Goal: Transaction & Acquisition: Obtain resource

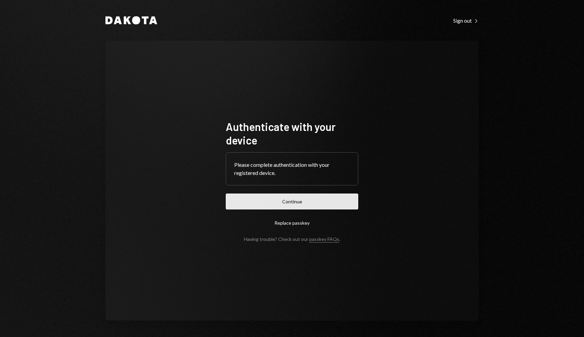
click at [296, 201] on button "Continue" at bounding box center [292, 201] width 132 height 16
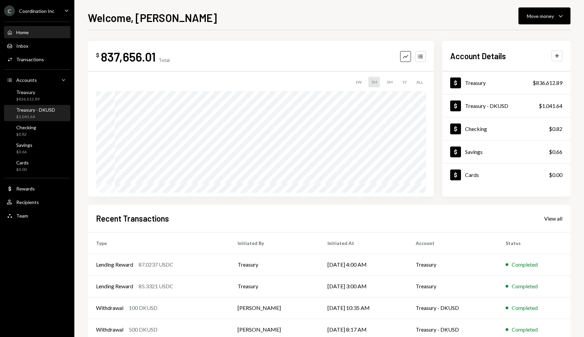
click at [51, 113] on div "Treasury - DKUSD $1,041.64" at bounding box center [35, 113] width 39 height 13
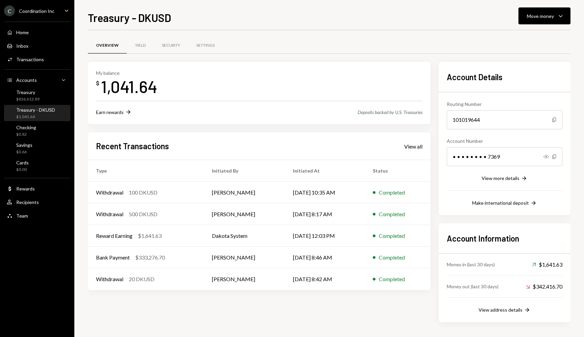
click at [311, 40] on div "Overview Yield Security Settings" at bounding box center [329, 45] width 483 height 17
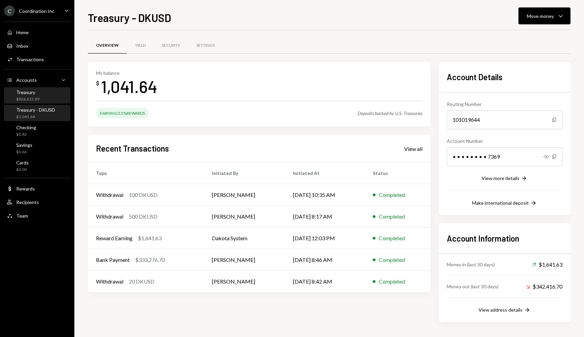
click at [47, 96] on div "Treasury $836,612.89" at bounding box center [37, 95] width 61 height 13
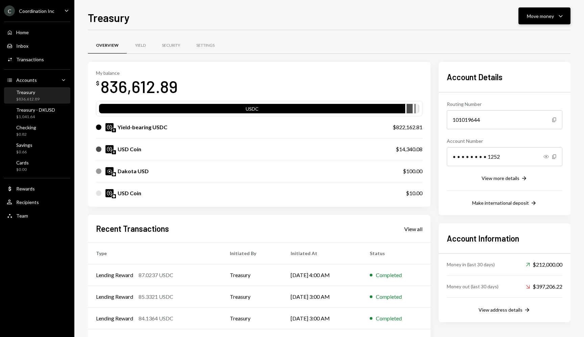
click at [526, 18] on button "Move money Caret Down" at bounding box center [544, 15] width 52 height 17
click at [514, 33] on div "Send" at bounding box center [538, 36] width 49 height 7
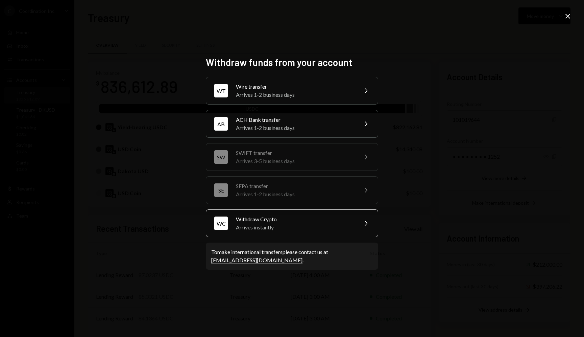
click at [292, 216] on div "Withdraw Crypto" at bounding box center [295, 219] width 118 height 8
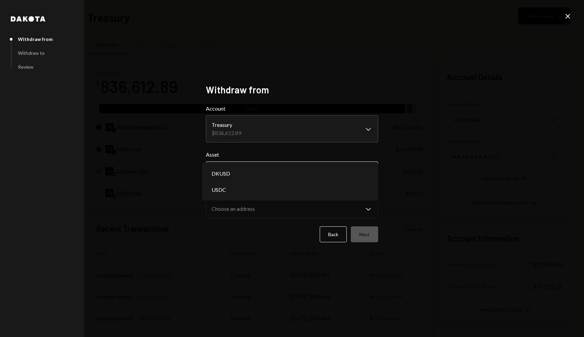
click at [362, 175] on body "C Coordination Inc Caret Down Home Home Inbox Inbox Activities Transactions Acc…" at bounding box center [292, 168] width 584 height 337
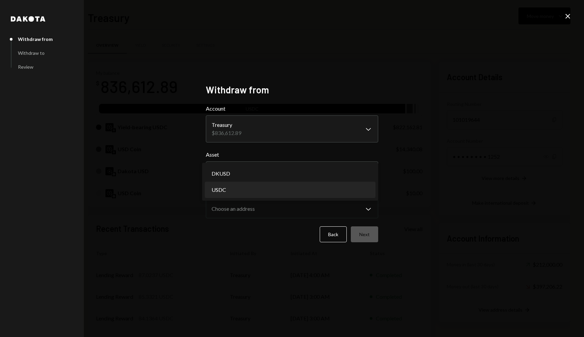
select select "****"
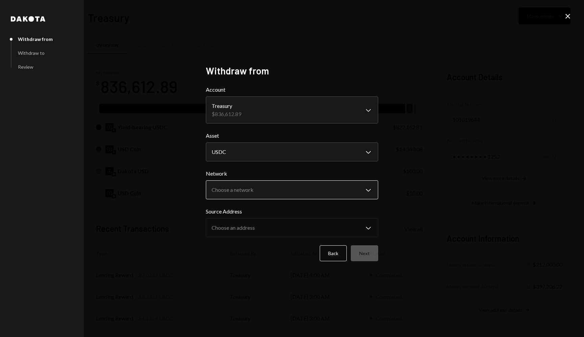
click at [331, 195] on body "C Coordination Inc Caret Down Home Home Inbox Inbox Activities Transactions Acc…" at bounding box center [292, 168] width 584 height 337
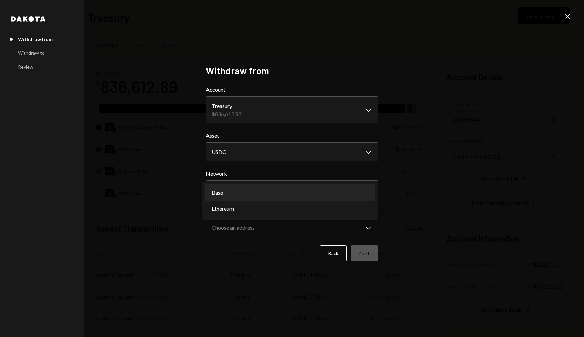
select select "**********"
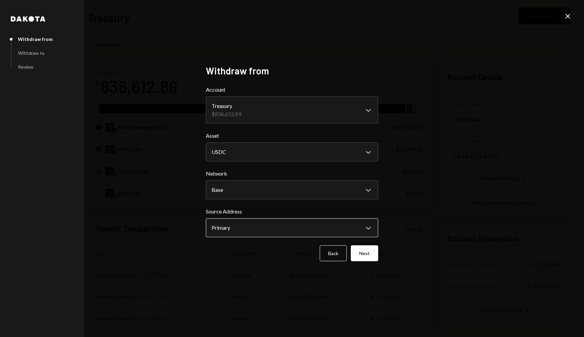
click at [276, 226] on body "C Coordination Inc Caret Down Home Home Inbox Inbox Activities Transactions Acc…" at bounding box center [292, 168] width 584 height 337
click at [443, 213] on div "**********" at bounding box center [292, 168] width 584 height 337
click at [374, 250] on button "Next" at bounding box center [364, 253] width 27 height 16
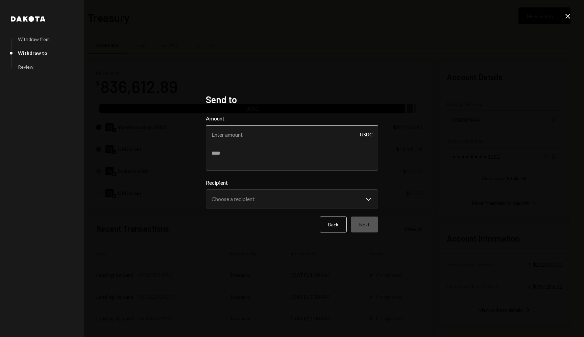
click at [320, 131] on input "Amount" at bounding box center [292, 134] width 172 height 19
type input "1400"
click at [290, 152] on div "Amount 1400 USDC" at bounding box center [292, 142] width 172 height 56
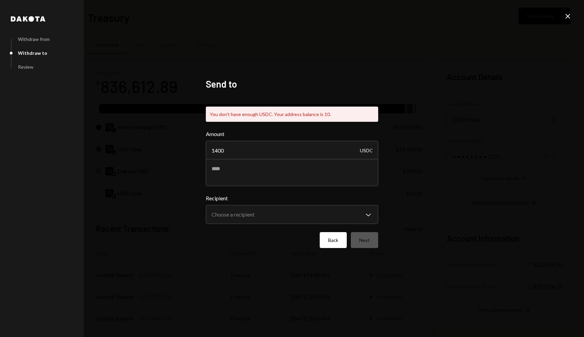
click at [330, 241] on button "Back" at bounding box center [333, 240] width 27 height 16
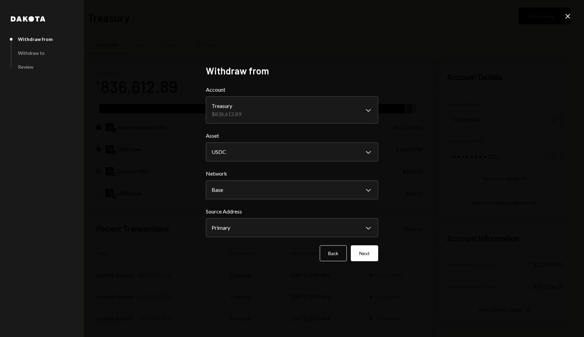
click at [568, 15] on icon at bounding box center [567, 16] width 5 height 5
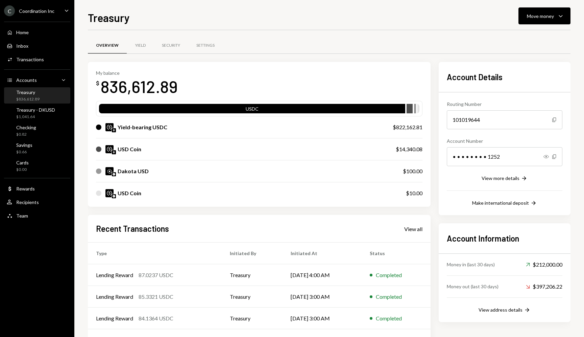
click at [230, 148] on div "USD Coin" at bounding box center [239, 149] width 286 height 8
click at [234, 149] on div "USD Coin" at bounding box center [239, 149] width 286 height 8
click at [556, 15] on div "Move money Caret Down" at bounding box center [544, 16] width 35 height 8
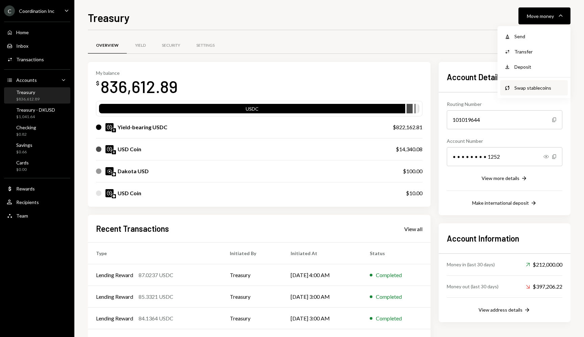
click at [530, 84] on div "Swap stablecoins" at bounding box center [538, 87] width 49 height 7
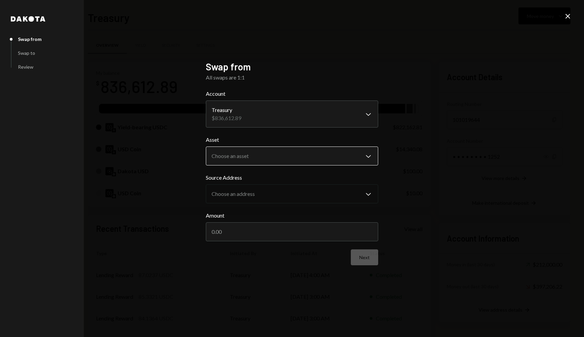
click at [316, 160] on body "C Coordination Inc Caret Down Home Home Inbox Inbox Activities Transactions Acc…" at bounding box center [292, 168] width 584 height 337
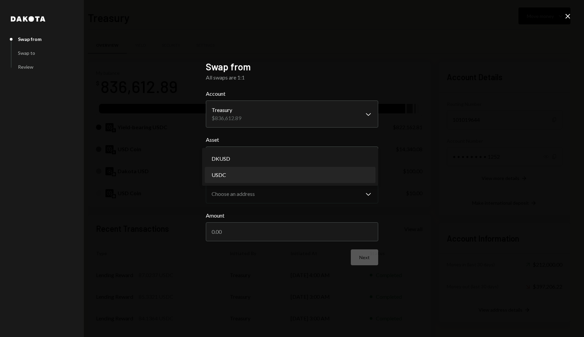
select select "****"
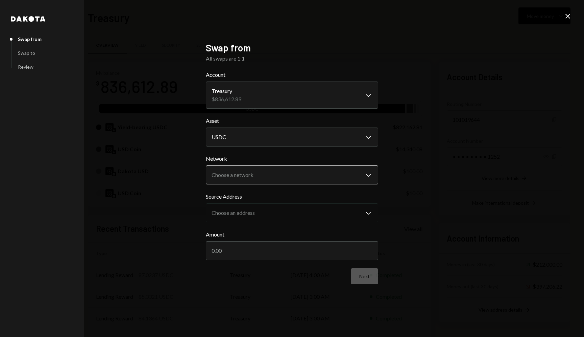
click at [259, 176] on body "C Coordination Inc Caret Down Home Home Inbox Inbox Activities Transactions Acc…" at bounding box center [292, 168] width 584 height 337
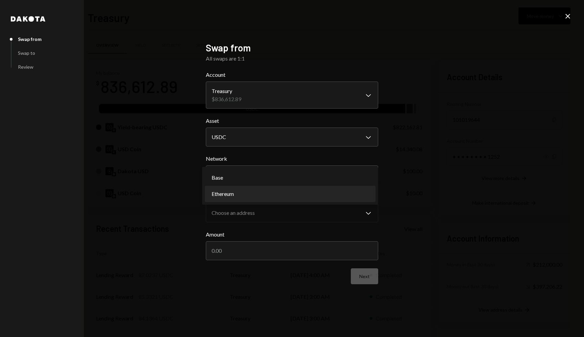
select select "**********"
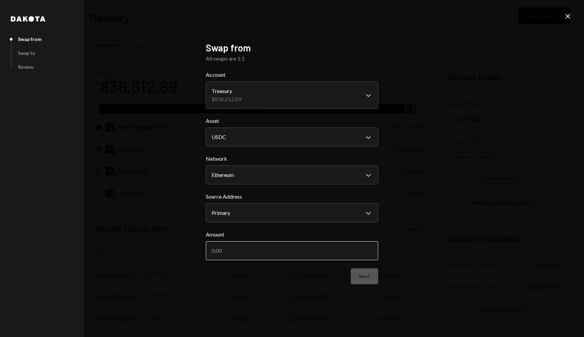
click at [338, 252] on input "Amount" at bounding box center [292, 250] width 172 height 19
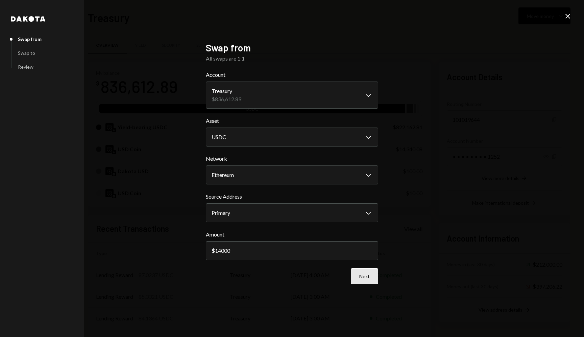
type input "14000"
click at [368, 275] on button "Next" at bounding box center [364, 276] width 27 height 16
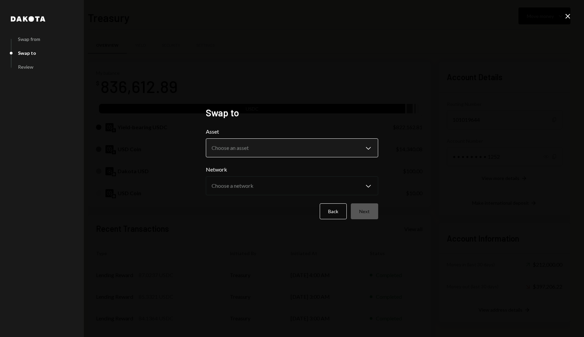
click at [360, 150] on body "C Coordination Inc Caret Down Home Home Inbox Inbox Activities Transactions Acc…" at bounding box center [292, 168] width 584 height 337
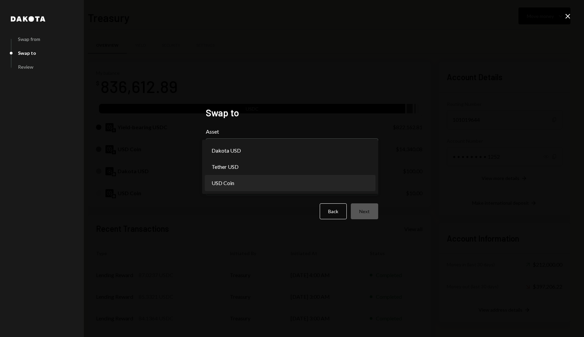
select select "****"
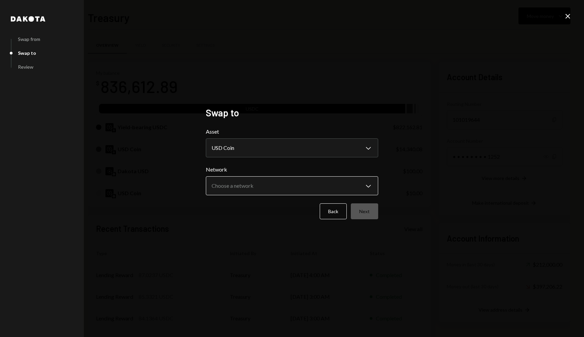
click at [298, 186] on body "C Coordination Inc Caret Down Home Home Inbox Inbox Activities Transactions Acc…" at bounding box center [292, 168] width 584 height 337
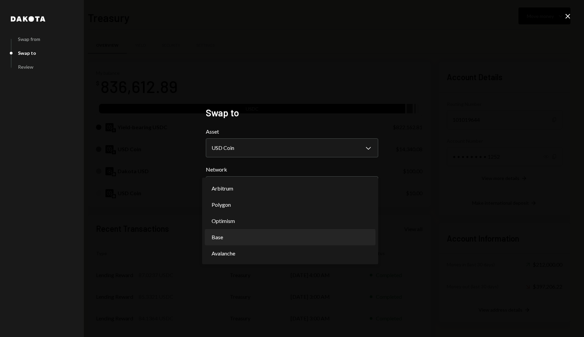
select select "**********"
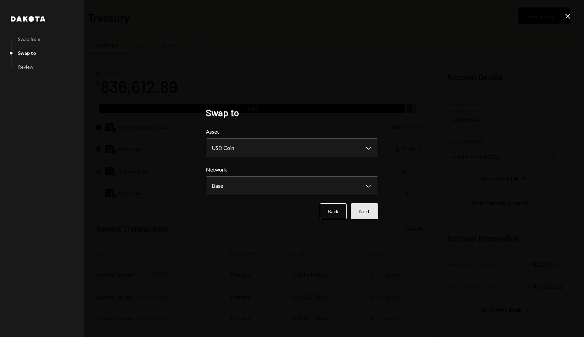
click at [378, 210] on button "Next" at bounding box center [364, 211] width 27 height 16
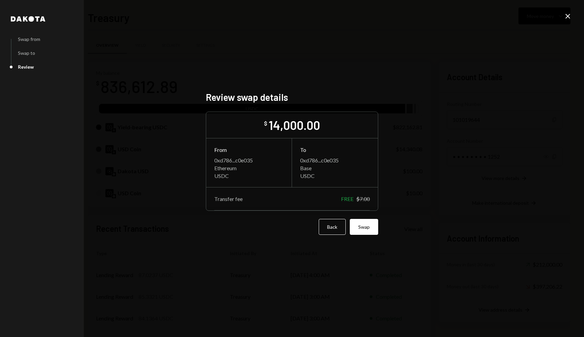
click at [403, 169] on div "Dakota Swap from Swap to Review Review swap details $ 14,000.00 From 0xd786...c…" at bounding box center [292, 168] width 584 height 337
click at [363, 229] on button "Swap" at bounding box center [364, 227] width 28 height 16
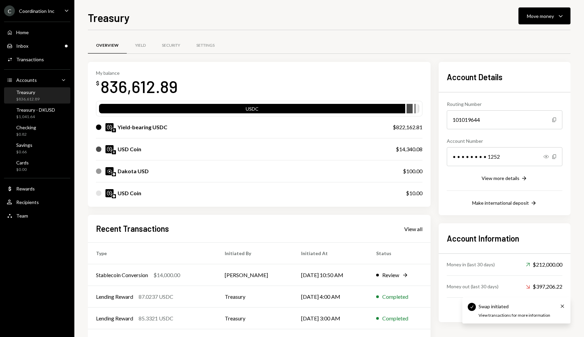
click at [370, 53] on div "Overview Yield Security Settings" at bounding box center [329, 45] width 483 height 17
click at [560, 17] on icon "button" at bounding box center [561, 16] width 4 height 2
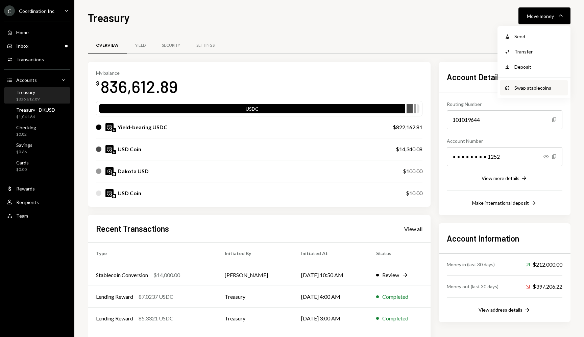
click at [519, 85] on div "Swap stablecoins" at bounding box center [538, 87] width 49 height 7
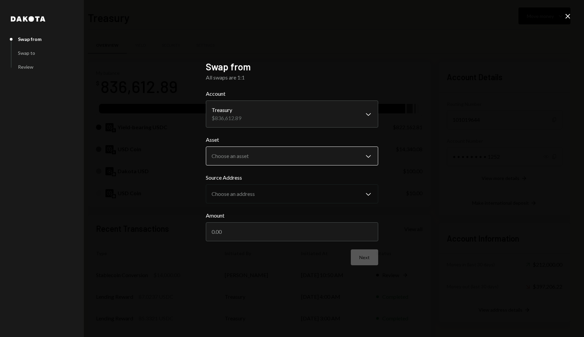
click at [330, 152] on body "C Coordination Inc Caret Down Home Home Inbox Inbox Activities Transactions Acc…" at bounding box center [292, 168] width 584 height 337
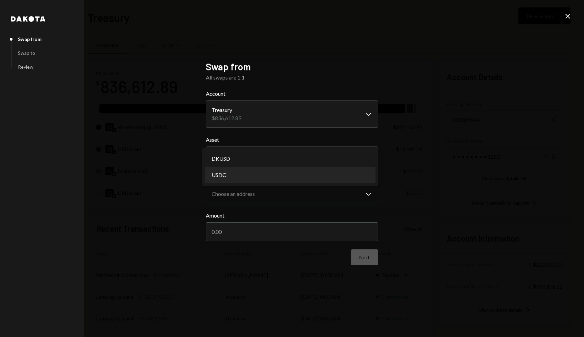
select select "****"
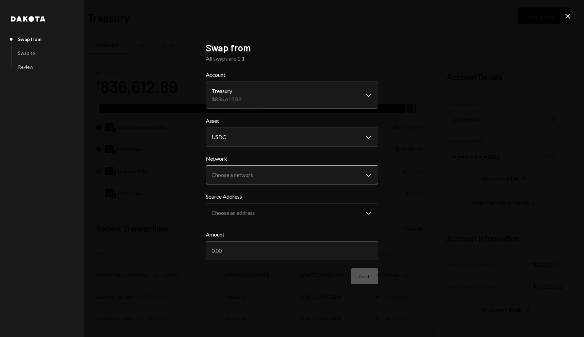
click at [295, 178] on body "C Coordination Inc Caret Down Home Home Inbox Inbox Activities Transactions Acc…" at bounding box center [292, 168] width 584 height 337
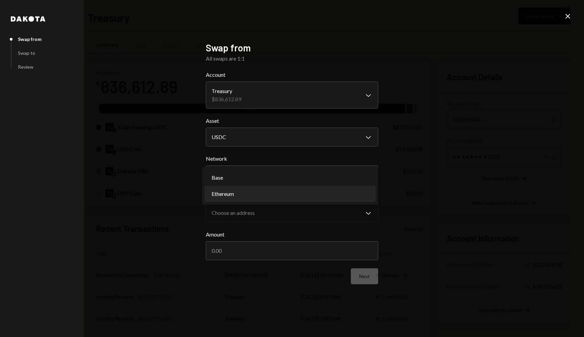
select select "**********"
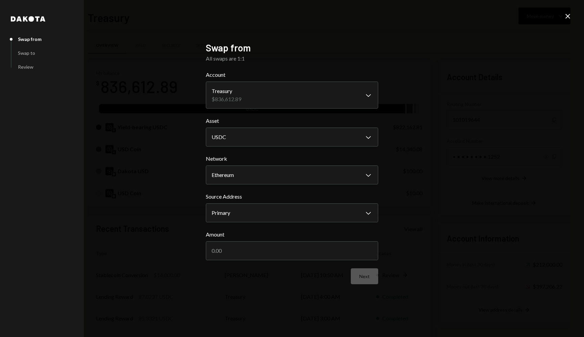
click at [410, 218] on div "**********" at bounding box center [292, 168] width 584 height 337
click at [20, 18] on icon at bounding box center [18, 18] width 5 height 5
click at [567, 17] on icon "Close" at bounding box center [568, 16] width 8 height 8
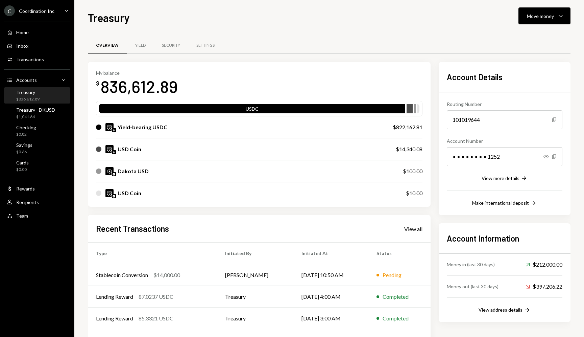
click at [411, 54] on div "Overview Yield Security Settings" at bounding box center [329, 49] width 483 height 25
click at [410, 51] on div "Overview Yield Security Settings" at bounding box center [329, 45] width 483 height 17
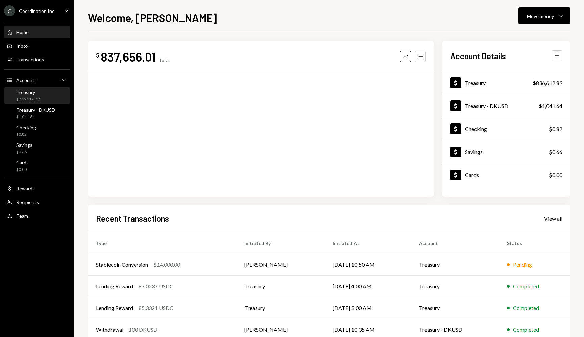
click at [39, 96] on div "Treasury $836,612.89" at bounding box center [37, 95] width 61 height 13
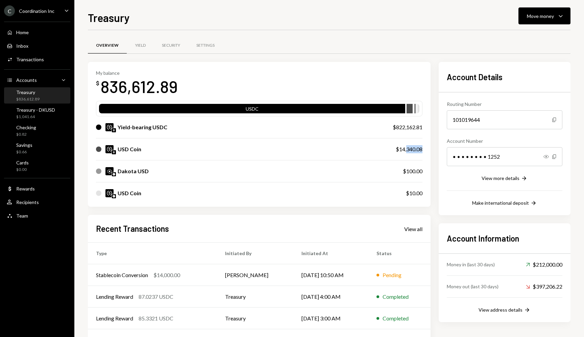
drag, startPoint x: 407, startPoint y: 148, endPoint x: 422, endPoint y: 148, distance: 14.5
click at [422, 148] on div "$14,340.08" at bounding box center [409, 149] width 27 height 8
copy div "340.08"
click at [426, 148] on div "My balance $ 836,612.89 USDC Yield-bearing USDC $822,162.81 USD Coin $14,340.08…" at bounding box center [259, 134] width 343 height 145
click at [344, 43] on div "Overview Yield Security Settings" at bounding box center [329, 45] width 483 height 17
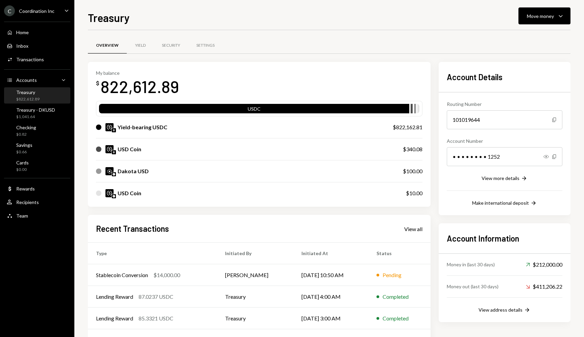
scroll to position [8, 0]
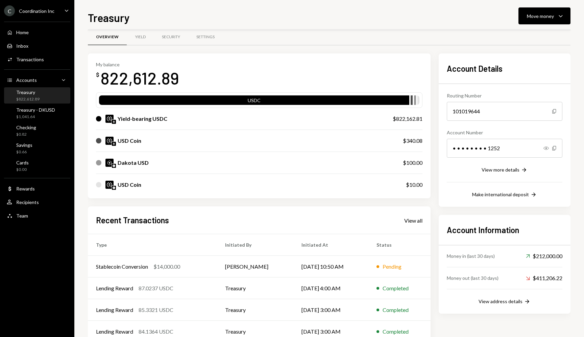
click at [423, 23] on div "Treasury Move money Caret Down" at bounding box center [329, 16] width 483 height 15
click at [534, 14] on div "Move money" at bounding box center [540, 16] width 27 height 7
click at [516, 35] on div "Send" at bounding box center [538, 36] width 49 height 7
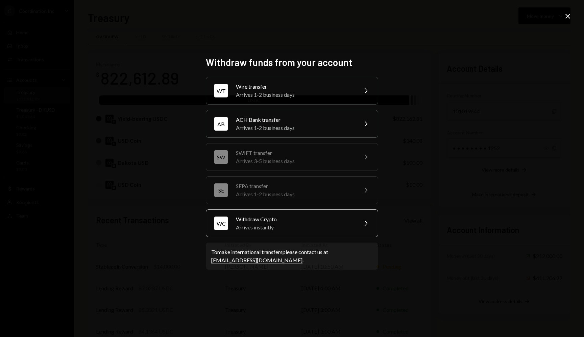
click at [307, 222] on div "Withdraw Crypto" at bounding box center [295, 219] width 118 height 8
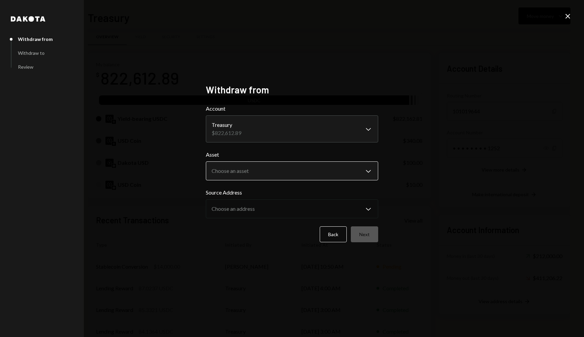
click at [354, 171] on body "C Coordination Inc Caret Down Home Home Inbox Inbox Activities Transactions Acc…" at bounding box center [292, 168] width 584 height 337
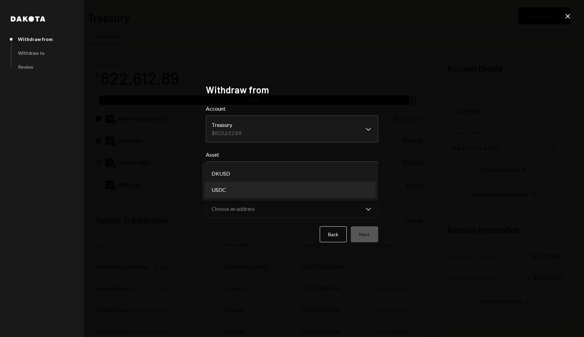
select select "****"
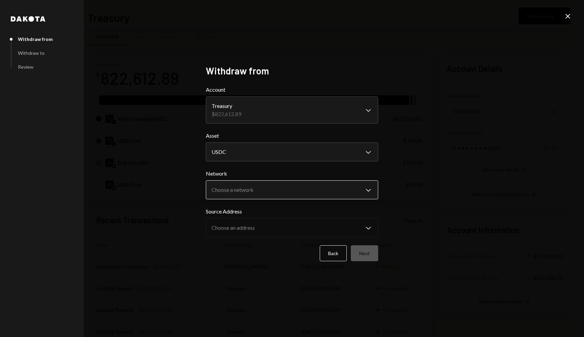
click at [293, 194] on body "C Coordination Inc Caret Down Home Home Inbox Inbox Activities Transactions Acc…" at bounding box center [292, 168] width 584 height 337
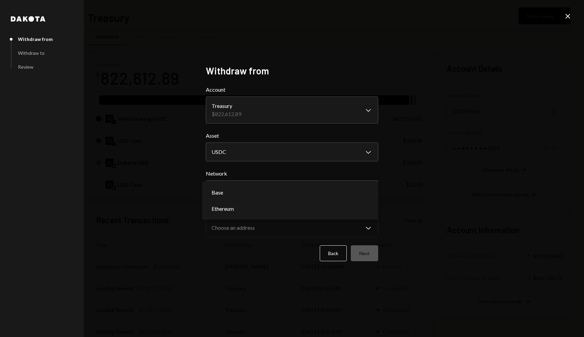
select select "**********"
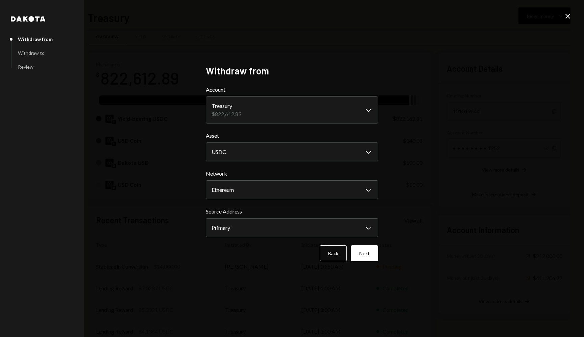
click at [364, 249] on button "Next" at bounding box center [364, 253] width 27 height 16
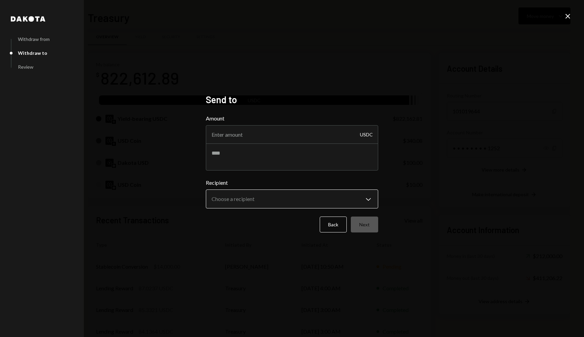
click at [282, 199] on body "C Coordination Inc Caret Down Home Home Inbox Inbox Activities Transactions Acc…" at bounding box center [292, 168] width 584 height 337
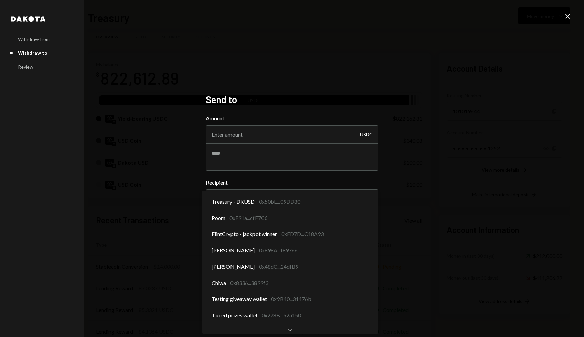
click at [477, 193] on div "**********" at bounding box center [292, 168] width 584 height 337
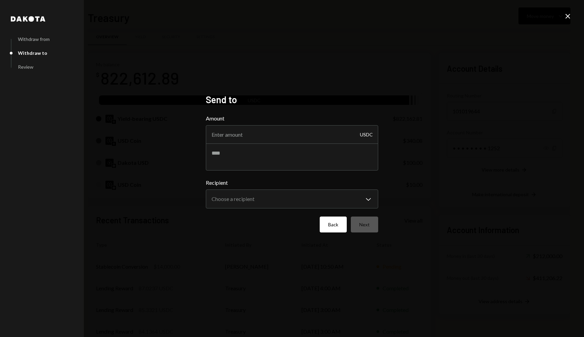
click at [326, 223] on button "Back" at bounding box center [333, 224] width 27 height 16
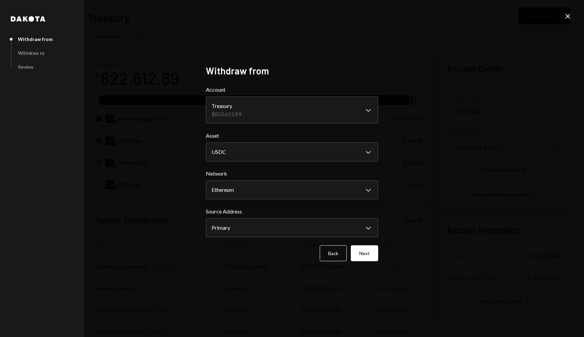
click at [570, 17] on icon "Close" at bounding box center [568, 16] width 8 height 8
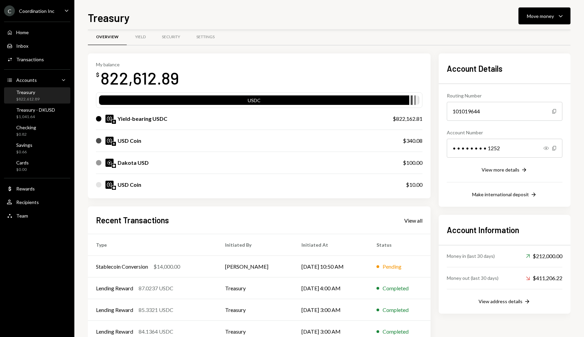
click at [445, 42] on div "Overview Yield Security Settings" at bounding box center [329, 36] width 483 height 17
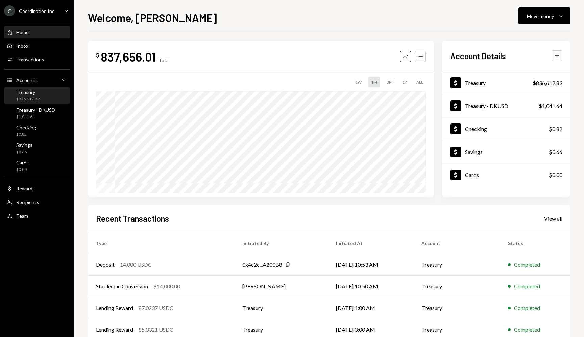
click at [31, 100] on div "$836,612.89" at bounding box center [27, 99] width 23 height 6
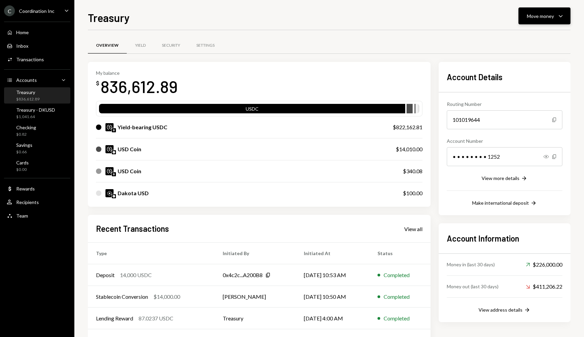
click at [543, 15] on div "Move money" at bounding box center [540, 16] width 27 height 7
click at [532, 40] on div "Withdraw Send" at bounding box center [534, 36] width 68 height 15
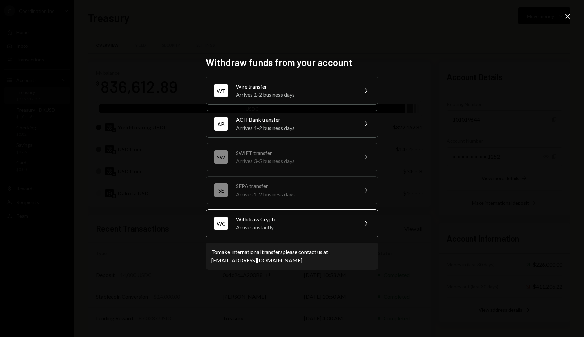
click at [276, 224] on div "Arrives instantly" at bounding box center [295, 227] width 118 height 8
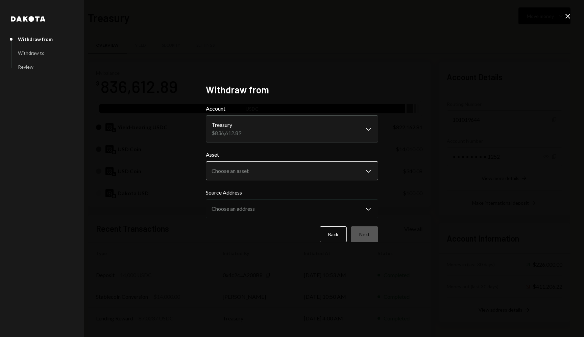
click at [341, 166] on body "C Coordination Inc Caret Down Home Home Inbox Inbox Activities Transactions Acc…" at bounding box center [292, 168] width 584 height 337
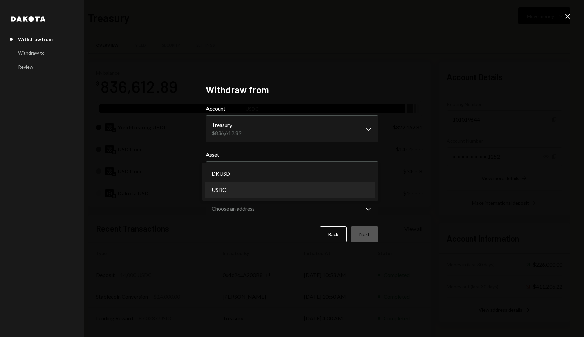
select select "****"
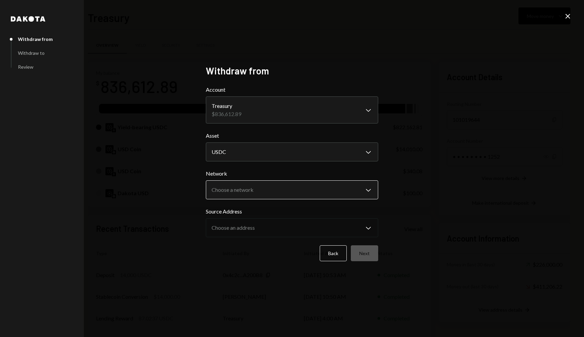
click at [318, 193] on body "C Coordination Inc Caret Down Home Home Inbox Inbox Activities Transactions Acc…" at bounding box center [292, 168] width 584 height 337
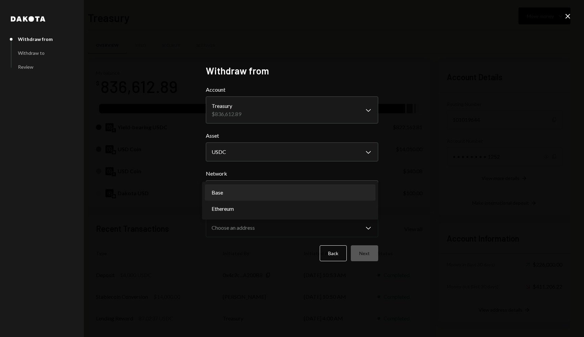
select select "**********"
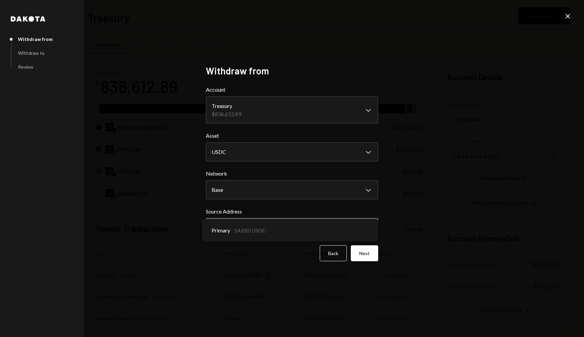
click at [246, 223] on body "C Coordination Inc Caret Down Home Home Inbox Inbox Activities Transactions Acc…" at bounding box center [292, 168] width 584 height 337
click at [434, 224] on div "**********" at bounding box center [292, 168] width 584 height 337
click at [367, 251] on button "Next" at bounding box center [364, 253] width 27 height 16
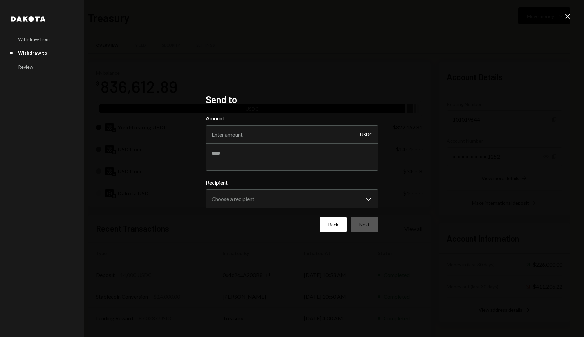
click at [340, 225] on button "Back" at bounding box center [333, 224] width 27 height 16
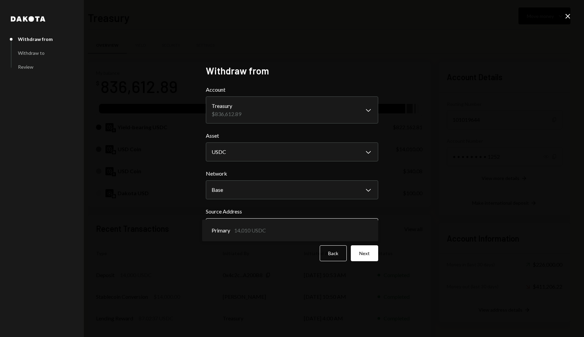
click at [274, 228] on body "C Coordination Inc Caret Down Home Home Inbox Inbox Activities Transactions Acc…" at bounding box center [292, 168] width 584 height 337
click at [290, 212] on label "Source Address" at bounding box center [292, 211] width 172 height 8
click at [364, 251] on button "Next" at bounding box center [364, 253] width 27 height 16
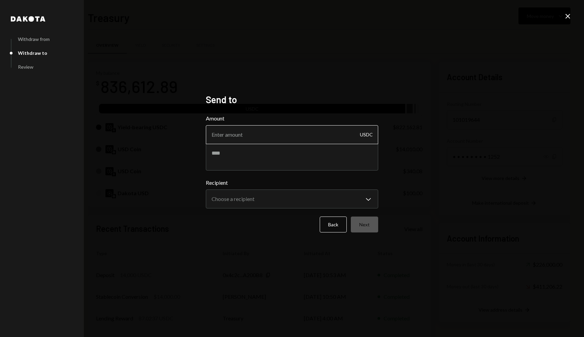
click at [316, 133] on input "Amount" at bounding box center [292, 134] width 172 height 19
type input "1000"
click at [286, 138] on input "1000" at bounding box center [292, 134] width 172 height 19
click at [276, 158] on textarea at bounding box center [292, 156] width 172 height 27
click at [269, 202] on body "C Coordination Inc Caret Down Home Home Inbox Inbox Activities Transactions Acc…" at bounding box center [292, 168] width 584 height 337
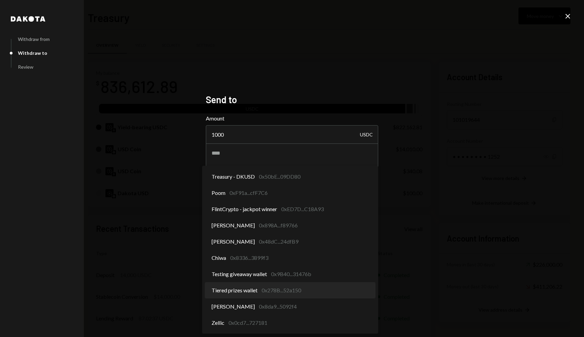
select select "**********"
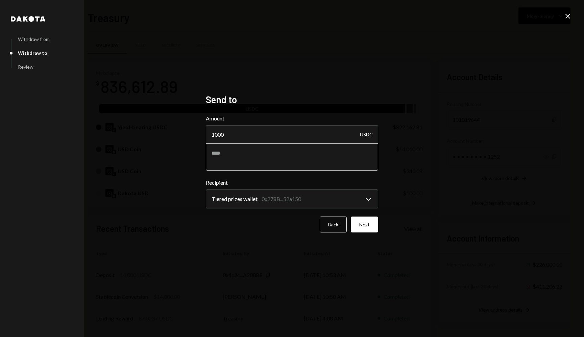
click at [335, 159] on textarea at bounding box center [292, 156] width 172 height 27
type textarea "**********"
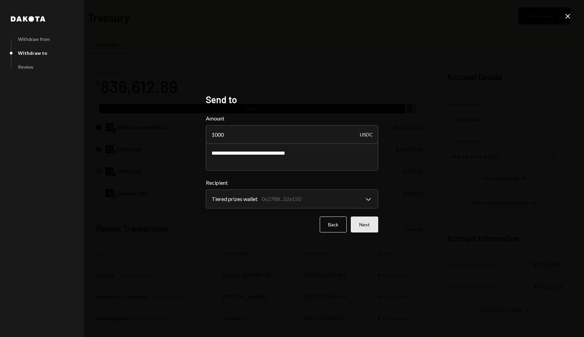
click at [368, 221] on button "Next" at bounding box center [364, 224] width 27 height 16
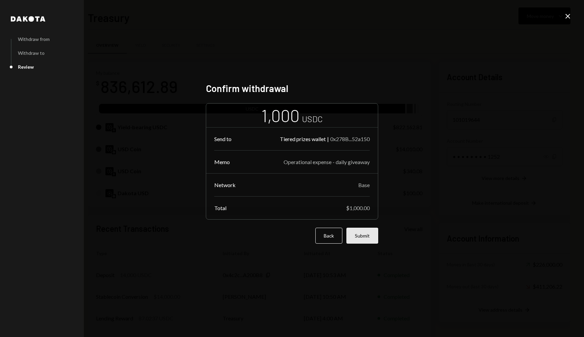
click at [376, 231] on button "Submit" at bounding box center [362, 235] width 32 height 16
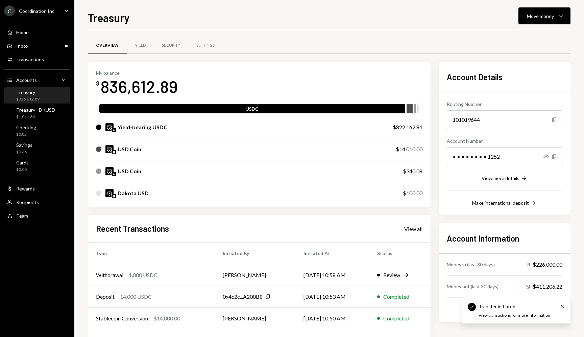
click at [330, 49] on div "Overview Yield Security Settings" at bounding box center [329, 45] width 483 height 17
click at [330, 45] on div "Overview Yield Security Settings" at bounding box center [329, 45] width 483 height 17
